Goal: Task Accomplishment & Management: Complete application form

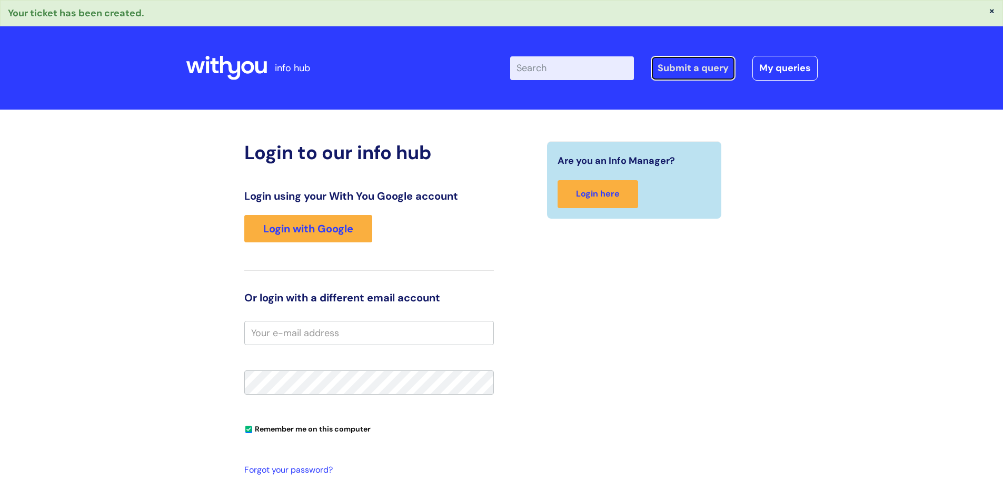
click at [696, 67] on link "Submit a query" at bounding box center [693, 68] width 85 height 24
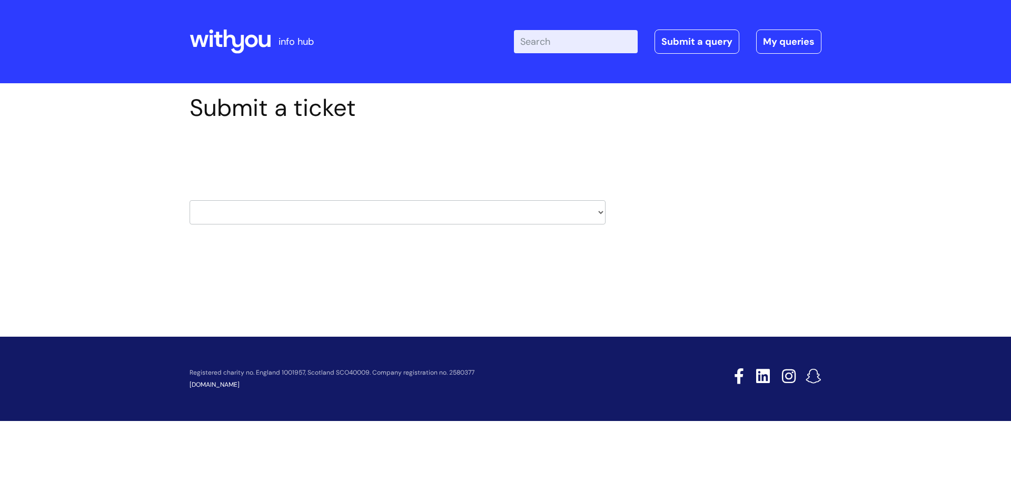
click at [274, 211] on select "HR / People IT and Support Clinical Drug Alerts Finance Accounts Data Support T…" at bounding box center [398, 212] width 416 height 24
select select "it_and_support"
click at [190, 200] on select "HR / People IT and Support Clinical Drug Alerts Finance Accounts Data Support T…" at bounding box center [398, 212] width 416 height 24
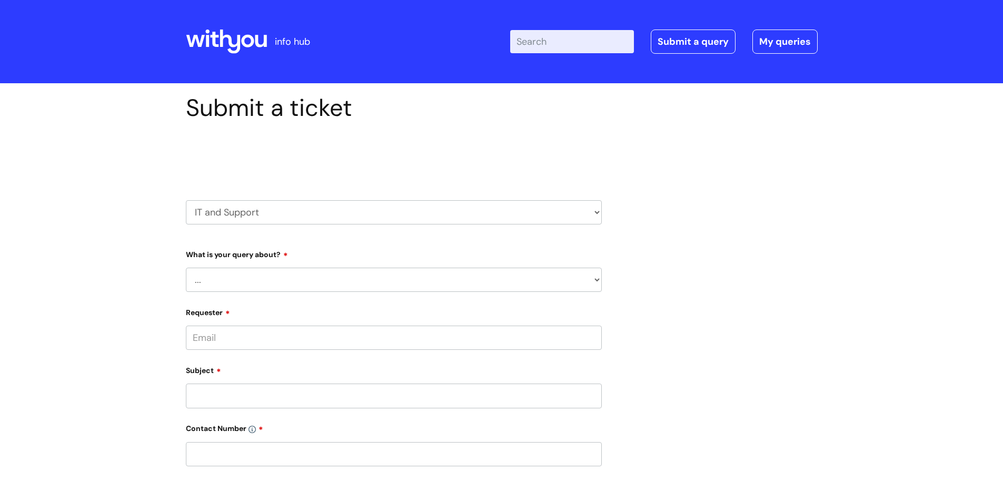
click at [241, 274] on select "... Mobile Phone Reset & MFA Accounts, Starters and Leavers IT Hardware issue I…" at bounding box center [394, 280] width 416 height 24
select select "Something Else"
click at [186, 268] on select "... Mobile Phone Reset & MFA Accounts, Starters and Leavers IT Hardware issue I…" at bounding box center [394, 280] width 416 height 24
click at [239, 333] on select "... My problem is not listed" at bounding box center [398, 334] width 408 height 24
select select "My problem is not listed"
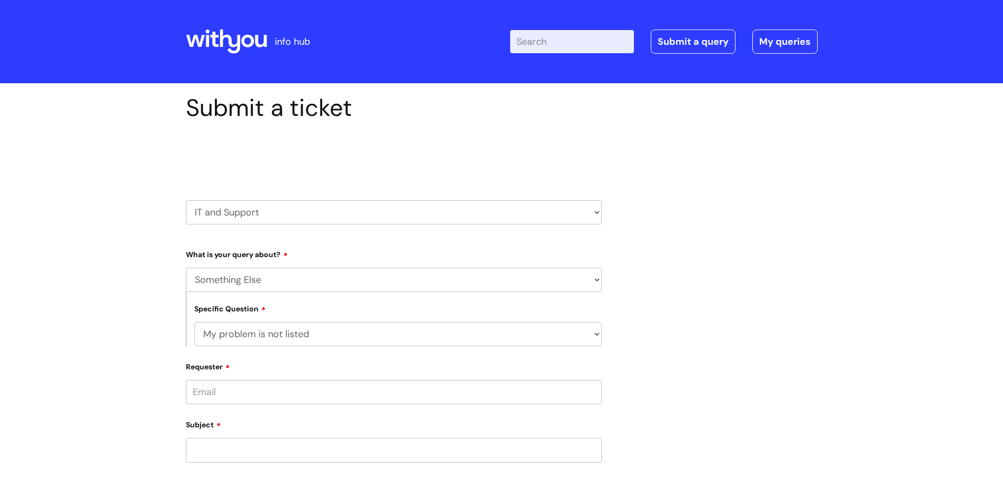
click at [194, 322] on select "... My problem is not listed" at bounding box center [398, 334] width 408 height 24
click at [230, 395] on input "Requester" at bounding box center [394, 392] width 416 height 24
type input "lynda.edward@wearewithyou.org.uk"
click at [214, 445] on div "Subject" at bounding box center [394, 439] width 416 height 47
click at [220, 432] on input "text" at bounding box center [394, 433] width 416 height 24
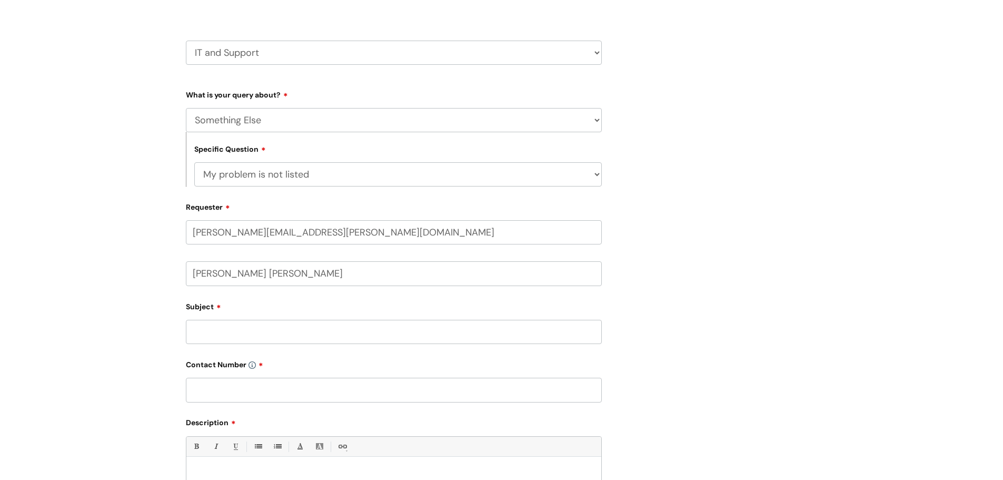
scroll to position [169, 0]
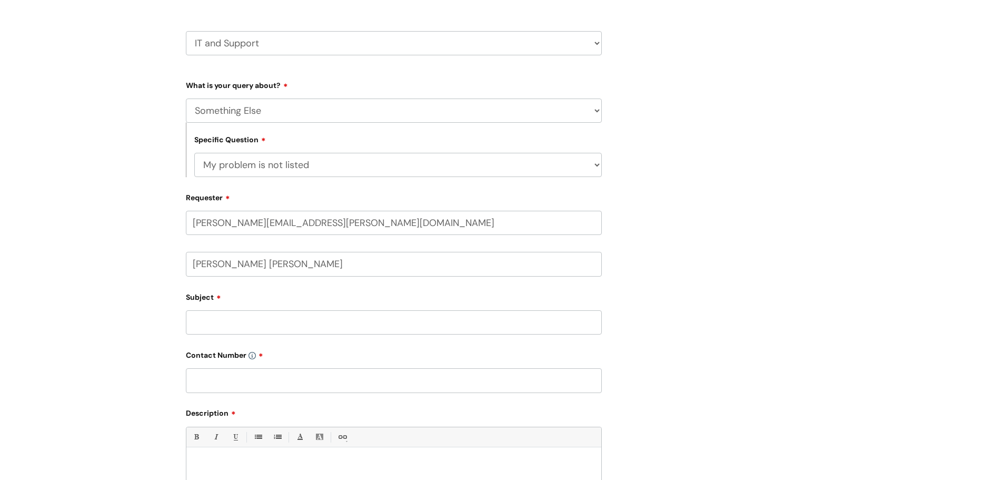
type input "Lynda Edward"
click at [219, 310] on input "Subject" at bounding box center [394, 322] width 416 height 24
type input "Access to Ulysses"
click at [223, 378] on input "text" at bounding box center [394, 380] width 416 height 24
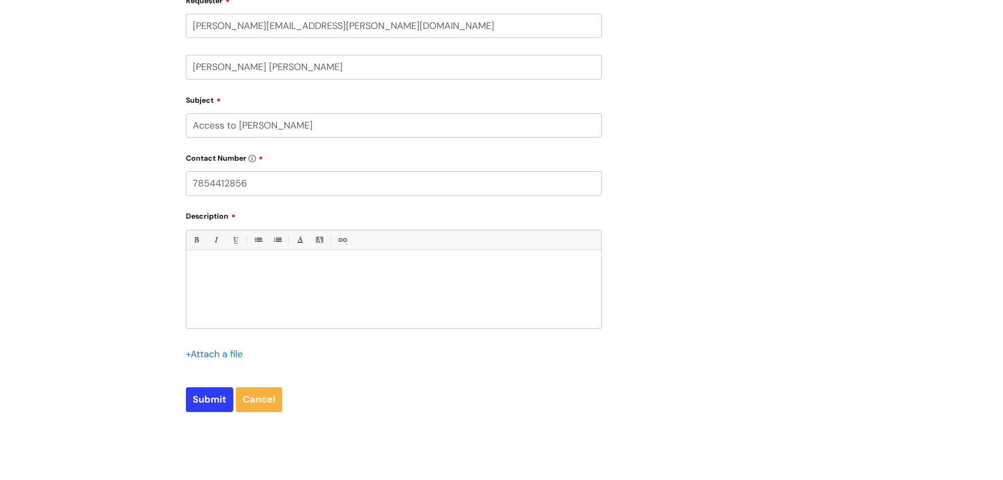
scroll to position [371, 0]
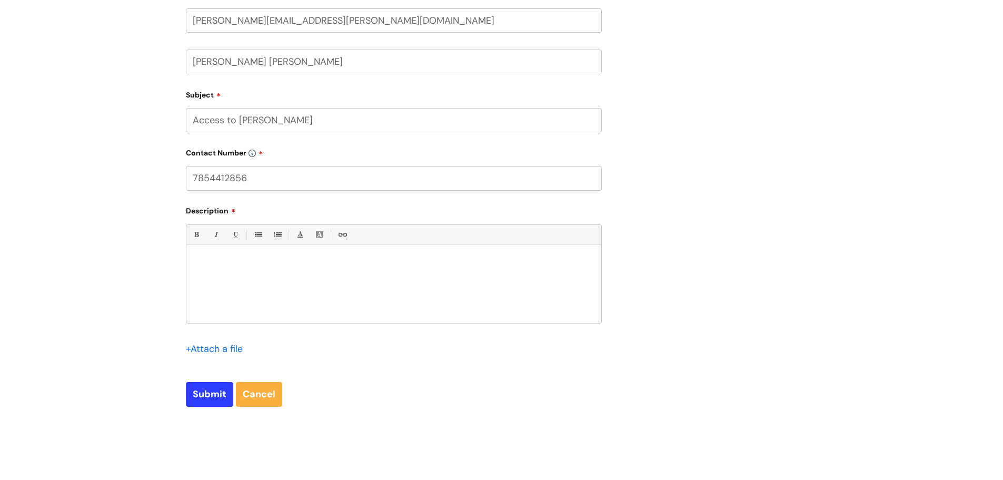
type input "7854412856"
click at [198, 265] on p at bounding box center [393, 262] width 399 height 9
click at [214, 389] on input "Submit" at bounding box center [209, 394] width 47 height 24
type input "Please Wait..."
